Goal: Information Seeking & Learning: Learn about a topic

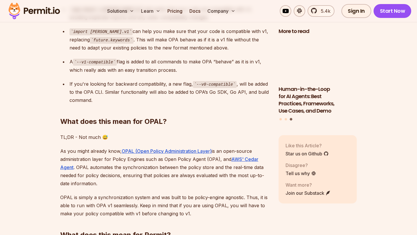
scroll to position [1232, 0]
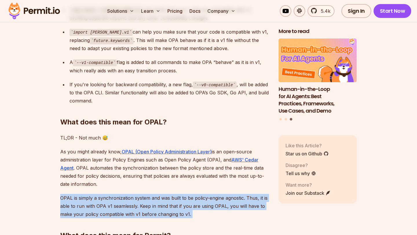
drag, startPoint x: 151, startPoint y: 163, endPoint x: 205, endPoint y: 205, distance: 68.3
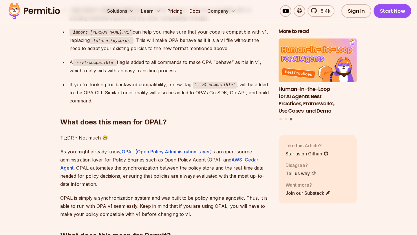
click at [203, 208] on h2 "What does this mean for Permit?" at bounding box center [164, 224] width 209 height 32
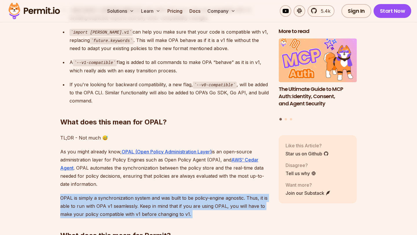
drag, startPoint x: 182, startPoint y: 199, endPoint x: 56, endPoint y: 186, distance: 127.5
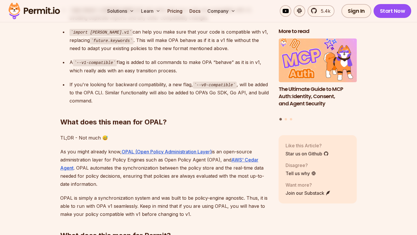
drag, startPoint x: 56, startPoint y: 186, endPoint x: 56, endPoint y: 175, distance: 11.0
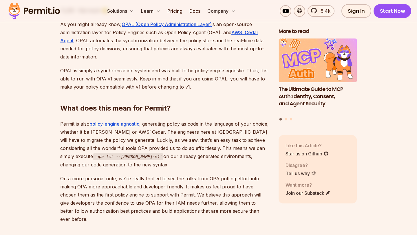
scroll to position [1364, 0]
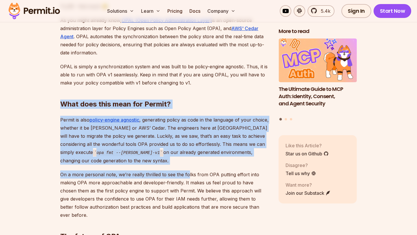
drag, startPoint x: 63, startPoint y: 87, endPoint x: 186, endPoint y: 160, distance: 143.1
drag, startPoint x: 180, startPoint y: 147, endPoint x: 189, endPoint y: 146, distance: 8.7
click at [181, 147] on p "Permit is also policy-engine agnostic , generating policy as code in the langua…" at bounding box center [164, 140] width 209 height 49
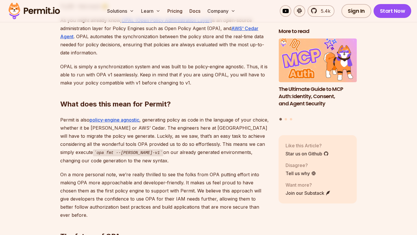
drag, startPoint x: 161, startPoint y: 141, endPoint x: 42, endPoint y: 91, distance: 128.8
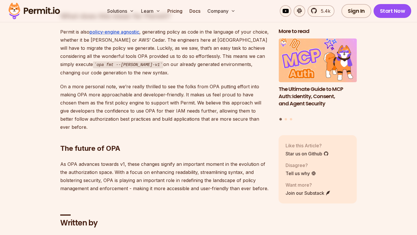
scroll to position [1459, 0]
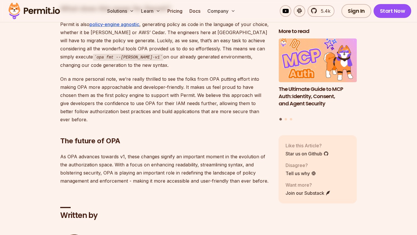
click at [168, 54] on p "Permit is also policy-engine agnostic , generating policy as code in the langua…" at bounding box center [164, 44] width 209 height 49
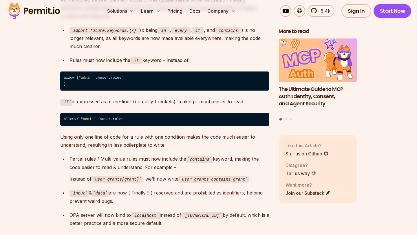
scroll to position [905, 0]
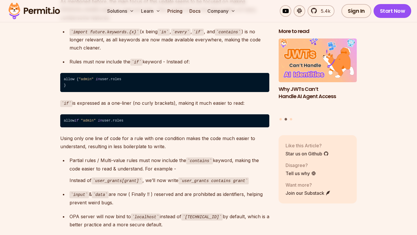
click at [380, 43] on section "Table of Contents What is OPA? OPA (Open Policy Agent) is an open-source multi-…" at bounding box center [208, 148] width 417 height 1421
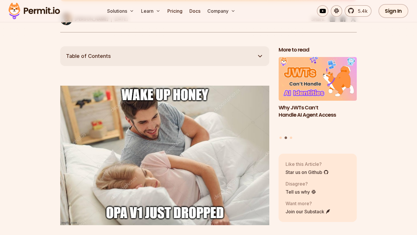
scroll to position [0, 0]
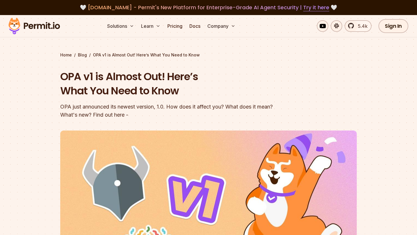
click at [37, 71] on section "Home / Blog / OPA v1 is Almost Out! Here’s What You Need to Know OPA v1 is Almo…" at bounding box center [208, 178] width 417 height 327
